Goal: Transaction & Acquisition: Download file/media

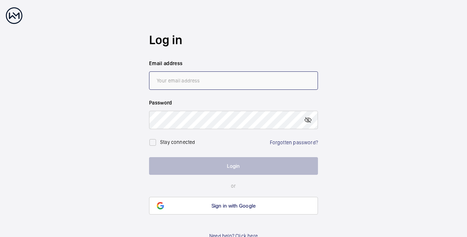
type input "[PERSON_NAME][EMAIL_ADDRESS][DOMAIN_NAME]"
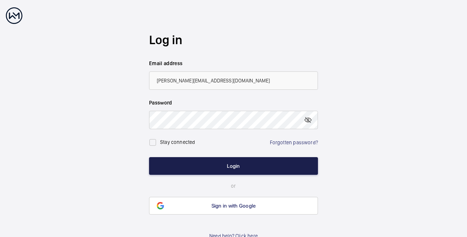
click at [206, 163] on button "Login" at bounding box center [233, 166] width 169 height 18
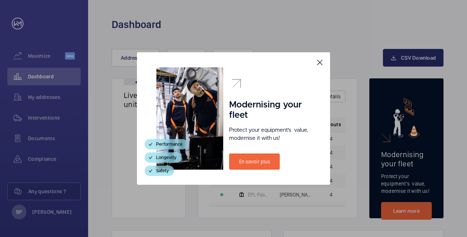
click at [321, 57] on div "Modernising your fleet Protect your equipment's  value, modernise it with us! E…" at bounding box center [233, 118] width 193 height 132
click at [320, 62] on mat-icon at bounding box center [320, 62] width 9 height 9
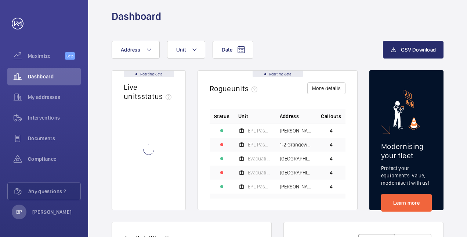
scroll to position [10, 0]
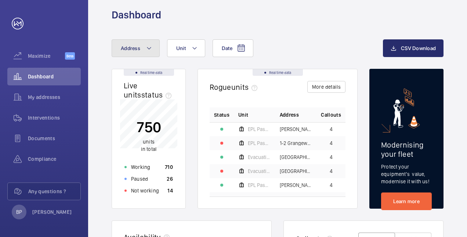
click at [142, 46] on button "Address" at bounding box center [136, 48] width 48 height 18
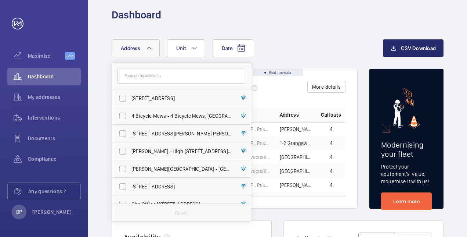
click at [162, 77] on input "text" at bounding box center [182, 75] width 128 height 15
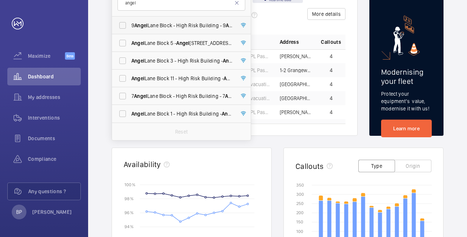
scroll to position [82, 0]
type input "angel"
click at [122, 115] on label "[PERSON_NAME][STREET_ADDRESS][PERSON_NAME]" at bounding box center [176, 114] width 128 height 18
click at [122, 115] on input "[PERSON_NAME][STREET_ADDRESS][PERSON_NAME]" at bounding box center [122, 114] width 15 height 15
checkbox input "true"
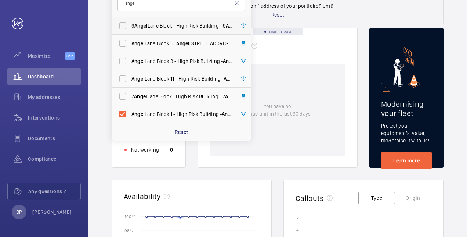
click at [122, 28] on label "[STREET_ADDRESS][PERSON_NAME][PERSON_NAME]" at bounding box center [176, 26] width 128 height 18
click at [122, 28] on input "[STREET_ADDRESS][PERSON_NAME][PERSON_NAME]" at bounding box center [122, 25] width 15 height 15
checkbox input "true"
click at [98, 57] on div "Date Address 2 angel [STREET_ADDRESS][PERSON_NAME][PERSON_NAME] [PERSON_NAME] B…" at bounding box center [277, 218] width 379 height 539
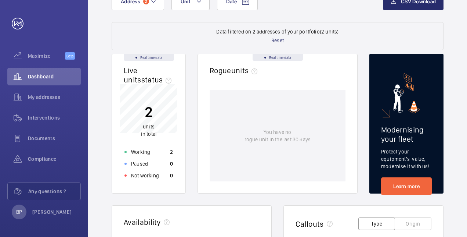
scroll to position [88, 0]
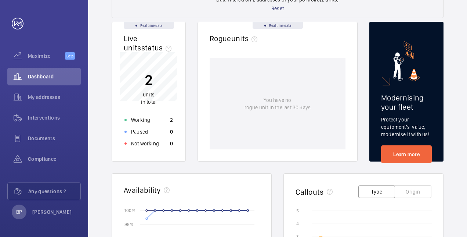
click at [145, 91] on p "units in total" at bounding box center [148, 98] width 15 height 15
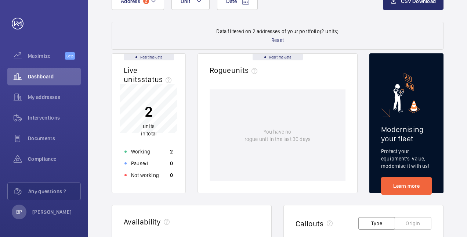
scroll to position [0, 0]
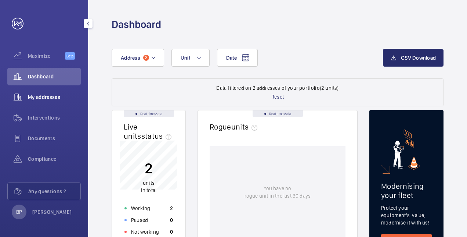
click at [43, 100] on span "My addresses" at bounding box center [54, 96] width 53 height 7
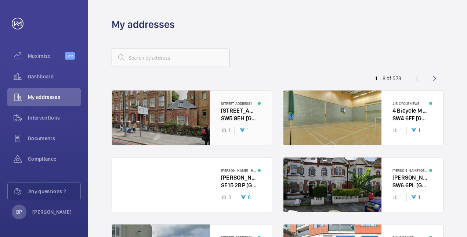
scroll to position [48, 0]
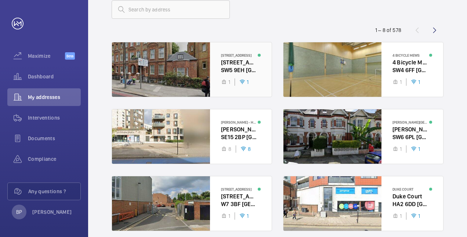
click at [162, 65] on div at bounding box center [192, 69] width 160 height 54
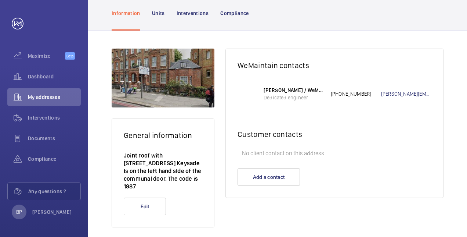
scroll to position [64, 0]
click at [161, 18] on div "Units" at bounding box center [158, 13] width 13 height 35
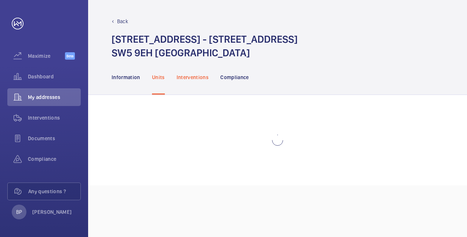
click at [183, 82] on div "Interventions" at bounding box center [193, 77] width 32 height 35
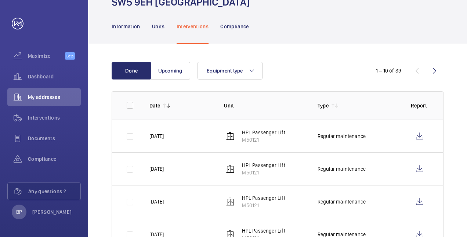
scroll to position [50, 0]
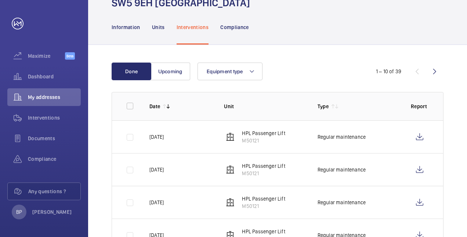
click at [107, 29] on div "Information Units Interventions Compliance" at bounding box center [277, 27] width 379 height 35
click at [115, 28] on p "Information" at bounding box center [126, 27] width 29 height 7
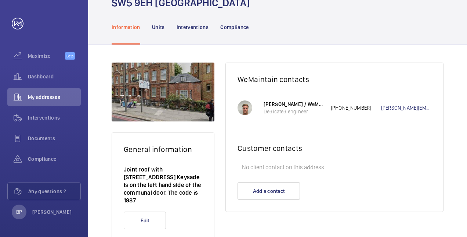
click at [56, 95] on span "My addresses" at bounding box center [54, 96] width 53 height 7
click at [152, 29] on p "Units" at bounding box center [158, 27] width 13 height 7
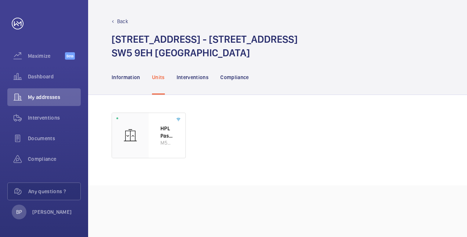
click at [116, 26] on div "Back [STREET_ADDRESS]" at bounding box center [278, 39] width 332 height 42
click at [114, 23] on div "Back" at bounding box center [278, 21] width 332 height 7
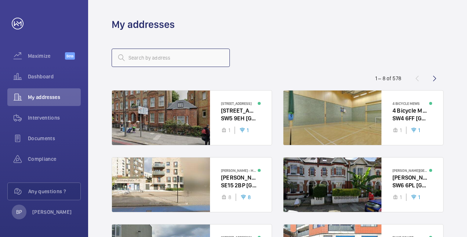
click at [202, 58] on input "text" at bounding box center [171, 57] width 118 height 18
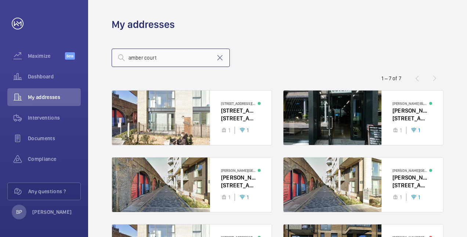
type input "amber court"
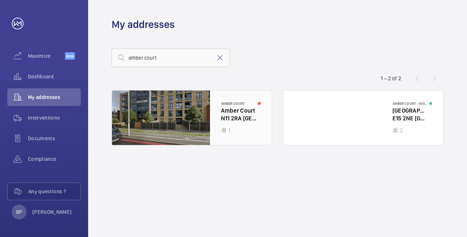
click at [168, 121] on div at bounding box center [192, 117] width 160 height 54
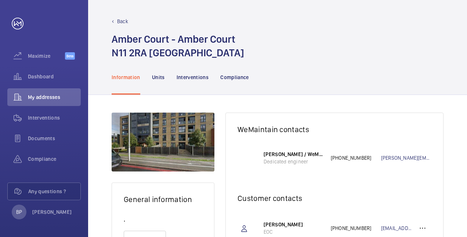
scroll to position [0, 0]
click at [154, 72] on div "Units" at bounding box center [158, 76] width 13 height 35
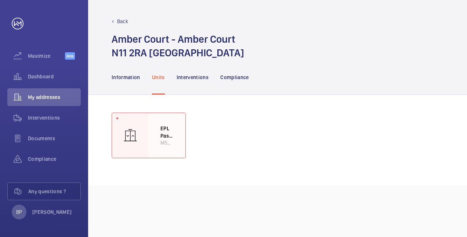
click at [135, 136] on img at bounding box center [130, 135] width 15 height 15
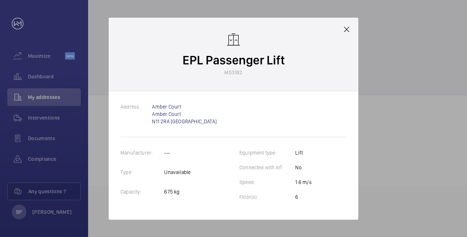
click at [347, 29] on mat-icon at bounding box center [346, 29] width 9 height 9
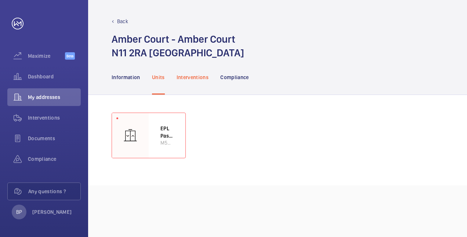
click at [188, 84] on div "Interventions" at bounding box center [193, 77] width 32 height 35
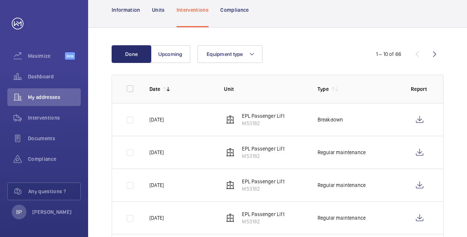
scroll to position [87, 0]
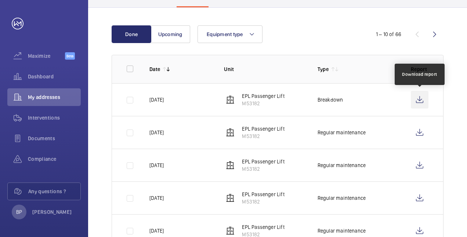
click at [422, 101] on wm-front-icon-button at bounding box center [420, 100] width 18 height 18
